Goal: Find specific page/section: Find specific page/section

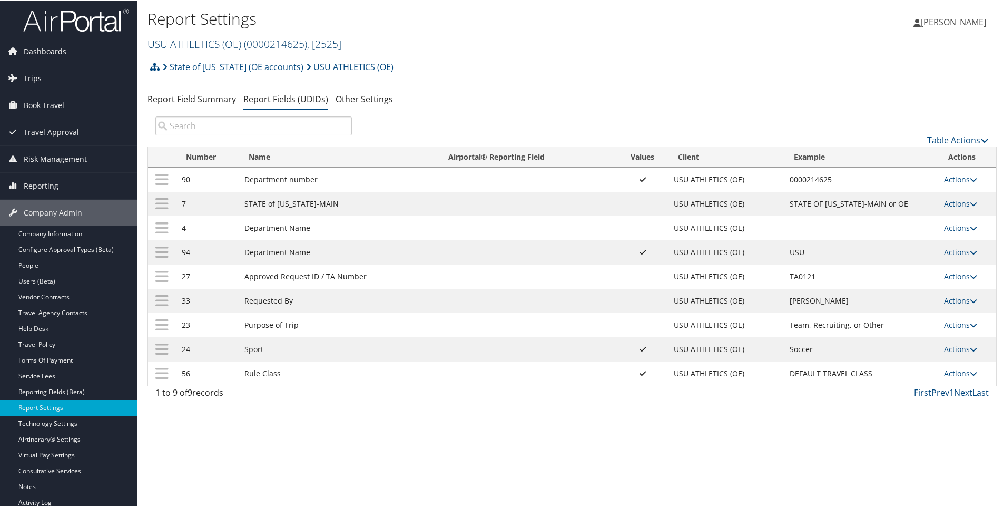
click at [172, 44] on link "USU ATHLETICS (OE) ( 0000214625 ) , [ 2525 ]" at bounding box center [244, 43] width 194 height 14
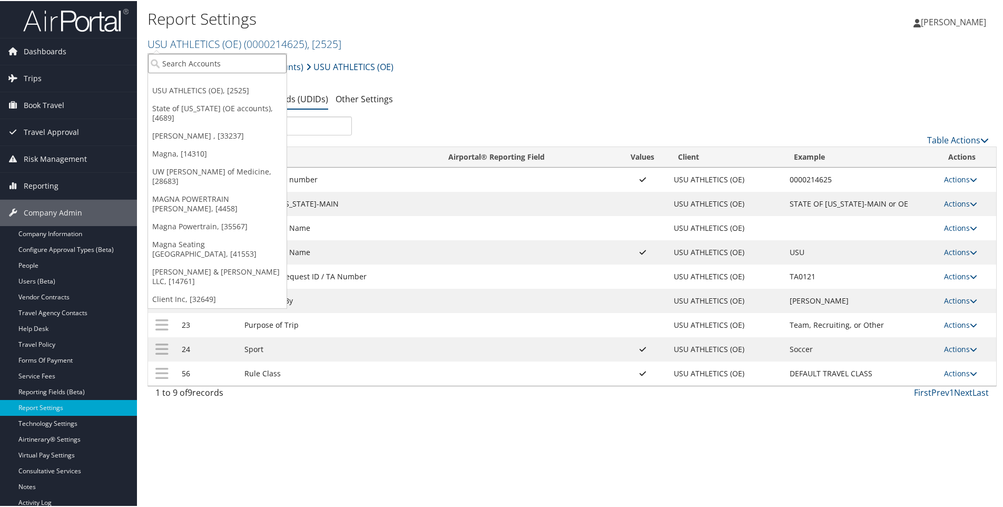
click at [184, 66] on input "search" at bounding box center [217, 62] width 138 height 19
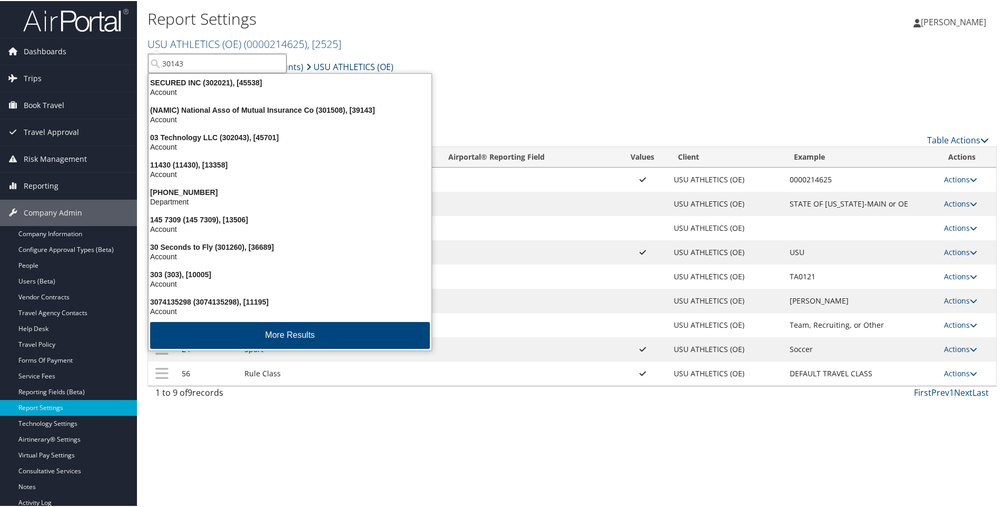
type input "301438"
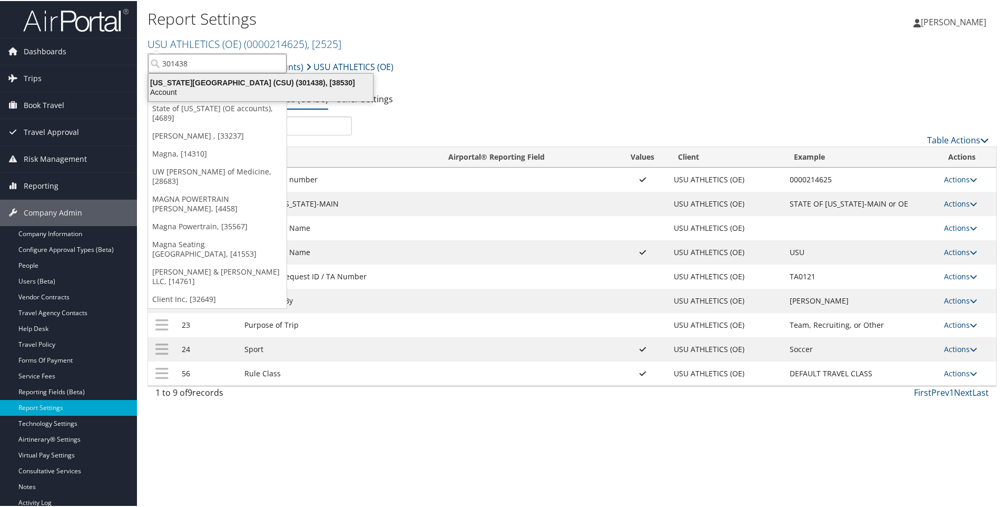
click at [200, 85] on div "[US_STATE][GEOGRAPHIC_DATA] (CSU) (301438), [38530]" at bounding box center [260, 81] width 237 height 9
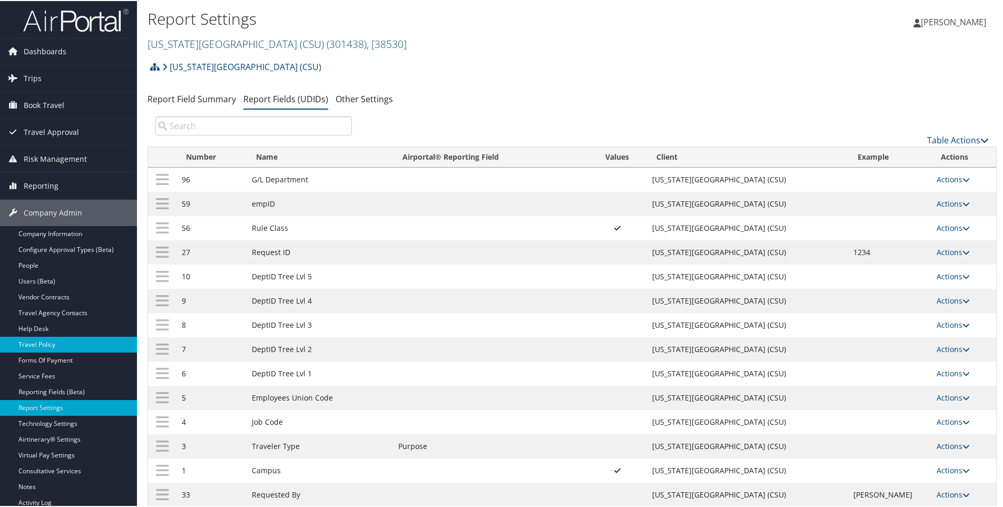
click at [35, 343] on link "Travel Policy" at bounding box center [68, 343] width 137 height 16
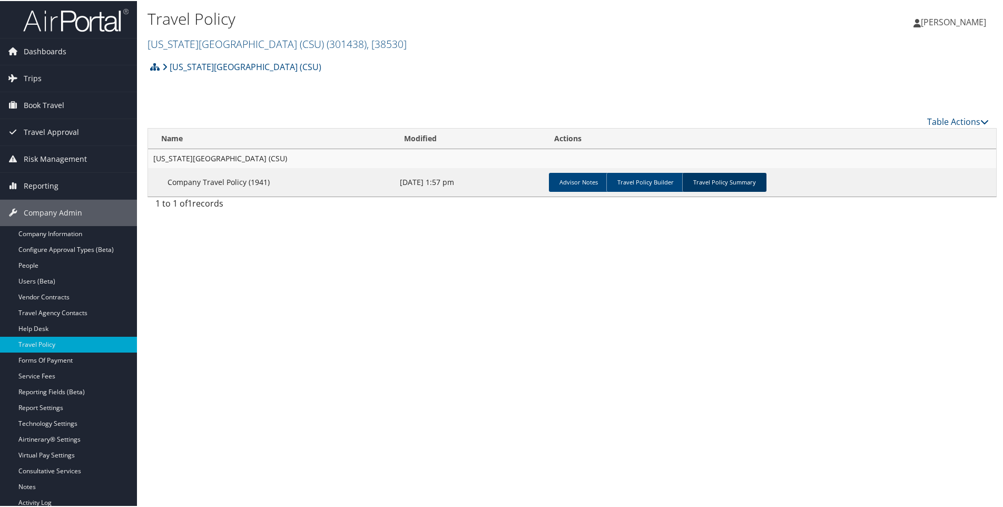
click at [715, 180] on link "Travel Policy Summary" at bounding box center [724, 181] width 84 height 19
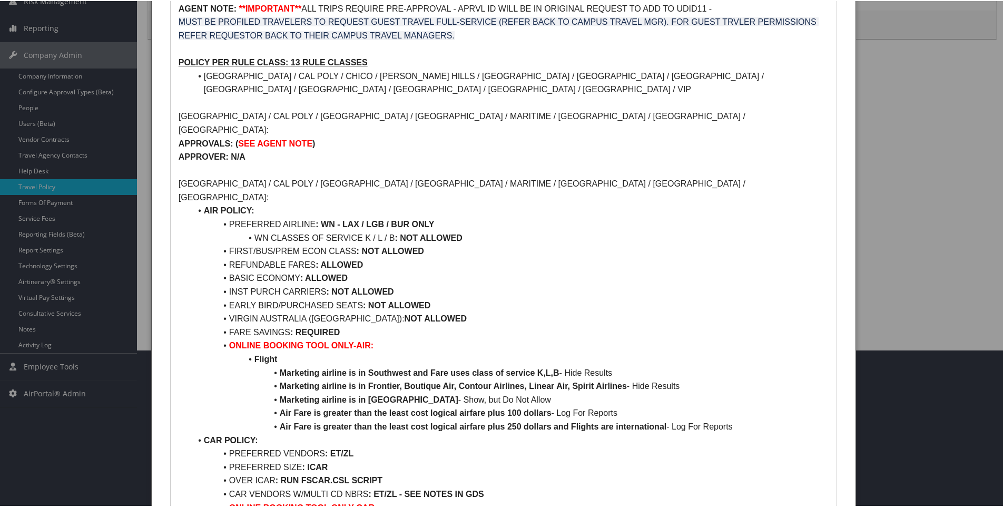
scroll to position [158, 0]
